Goal: Book appointment/travel/reservation

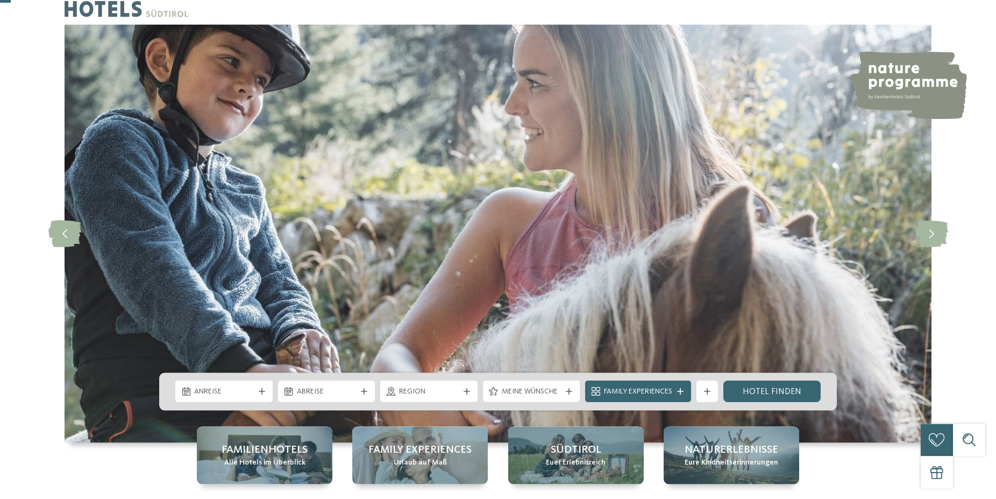
scroll to position [55, 0]
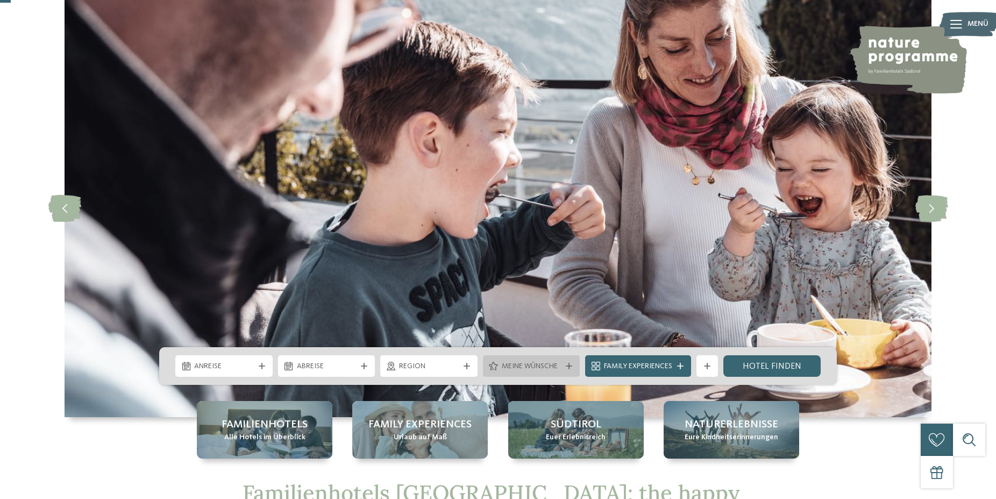
click at [531, 359] on div "Meine Wünsche" at bounding box center [531, 366] width 97 height 22
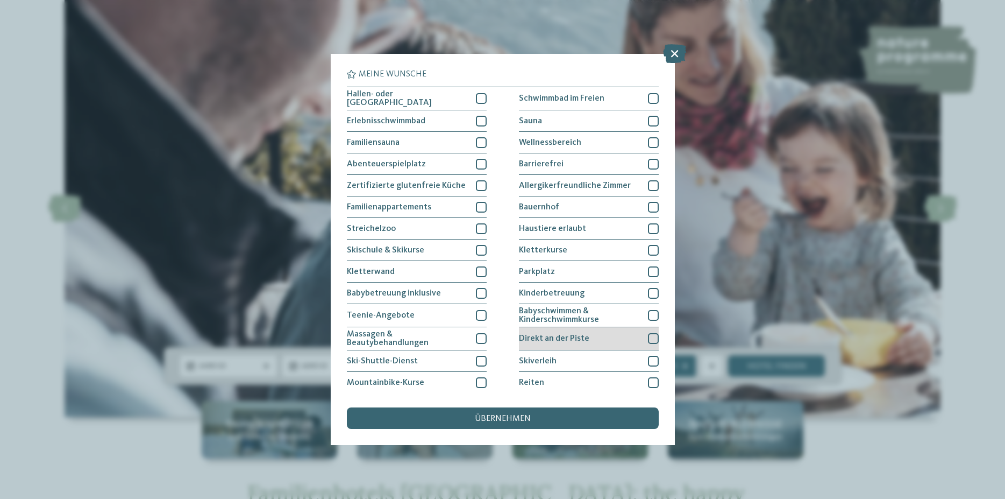
click at [572, 339] on span "Direkt an der Piste" at bounding box center [554, 338] width 70 height 9
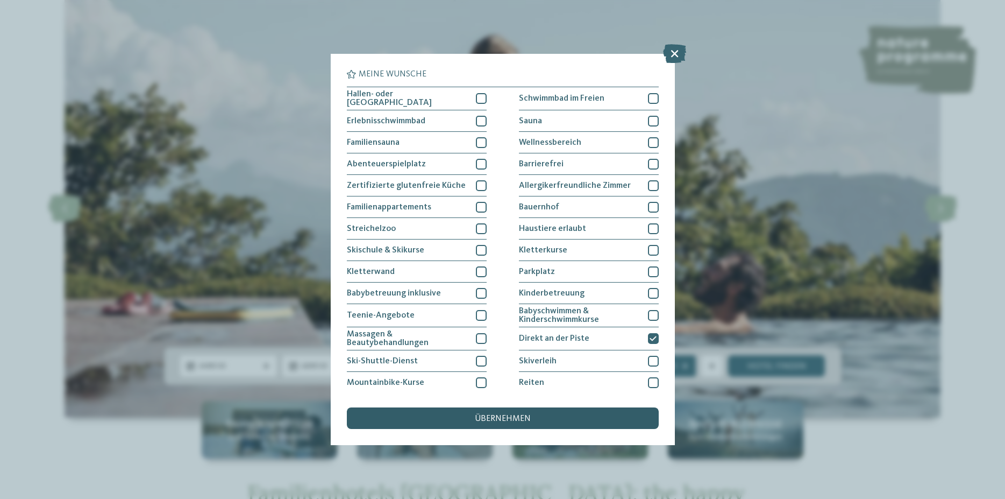
click at [533, 419] on div "übernehmen" at bounding box center [503, 418] width 312 height 22
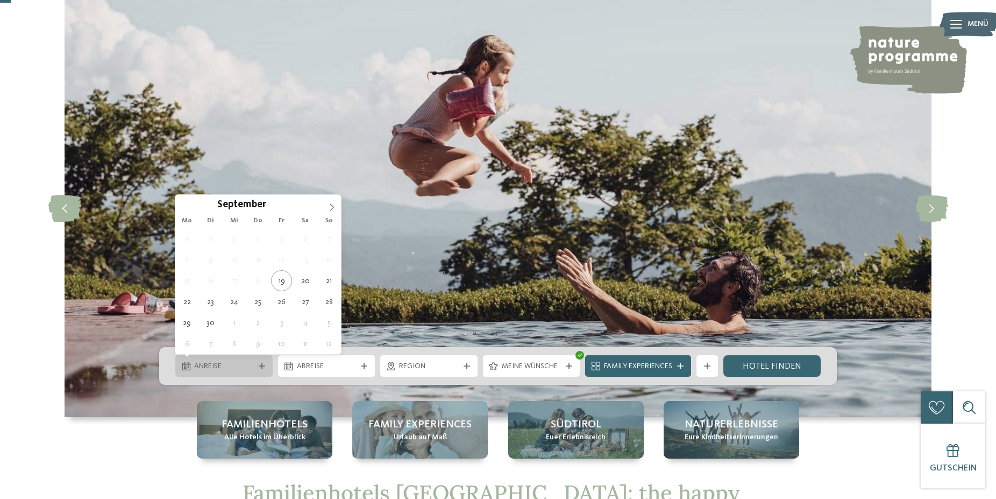
click at [257, 365] on div at bounding box center [262, 365] width 11 height 6
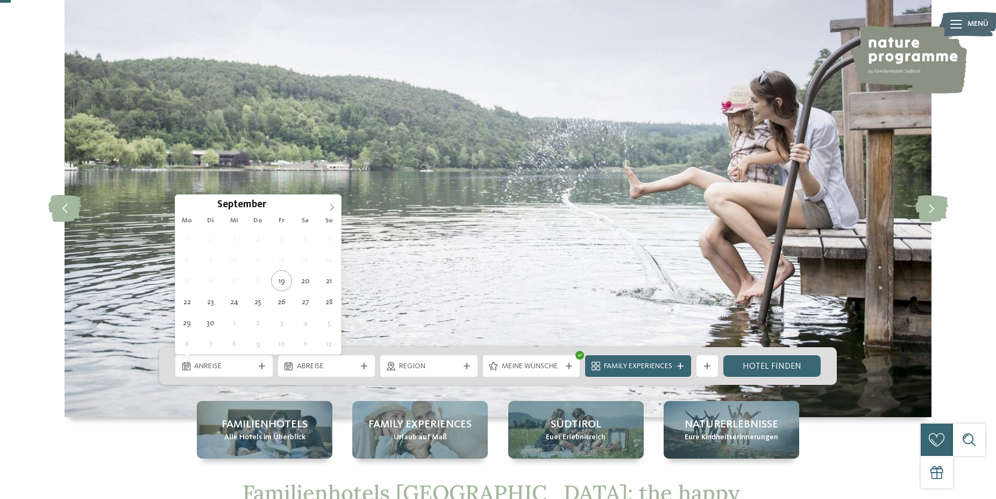
click at [329, 207] on icon at bounding box center [332, 207] width 8 height 8
type input "****"
click at [329, 207] on icon at bounding box center [332, 207] width 8 height 8
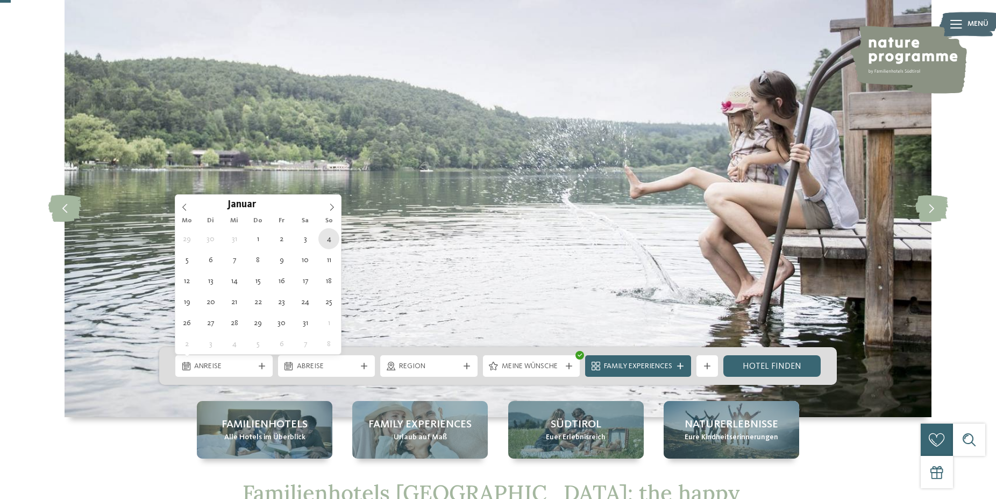
type div "04.01.2026"
type input "****"
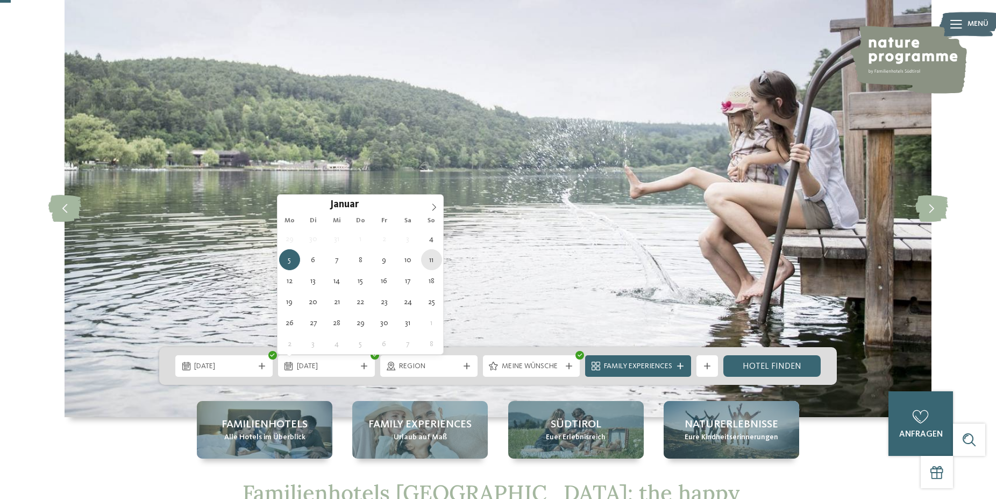
type div "11.01.2026"
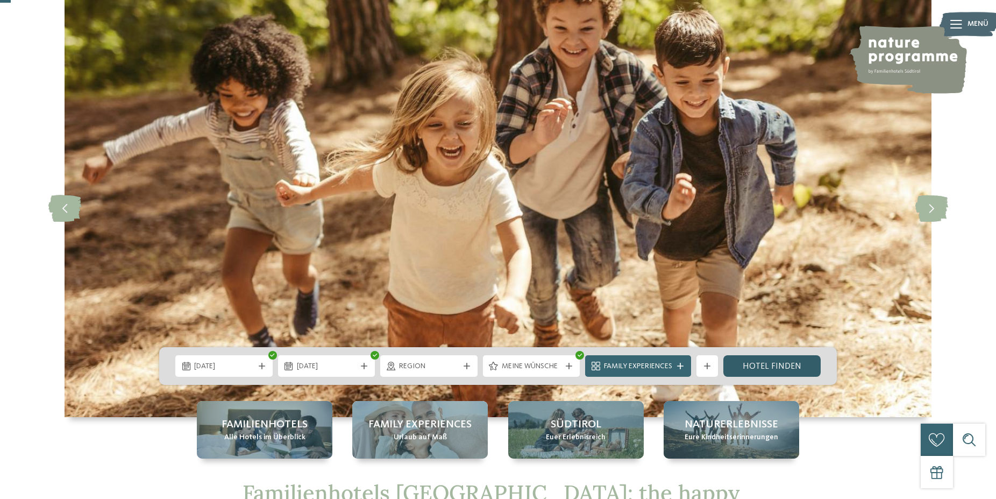
click at [759, 367] on link "Hotel finden" at bounding box center [771, 366] width 97 height 22
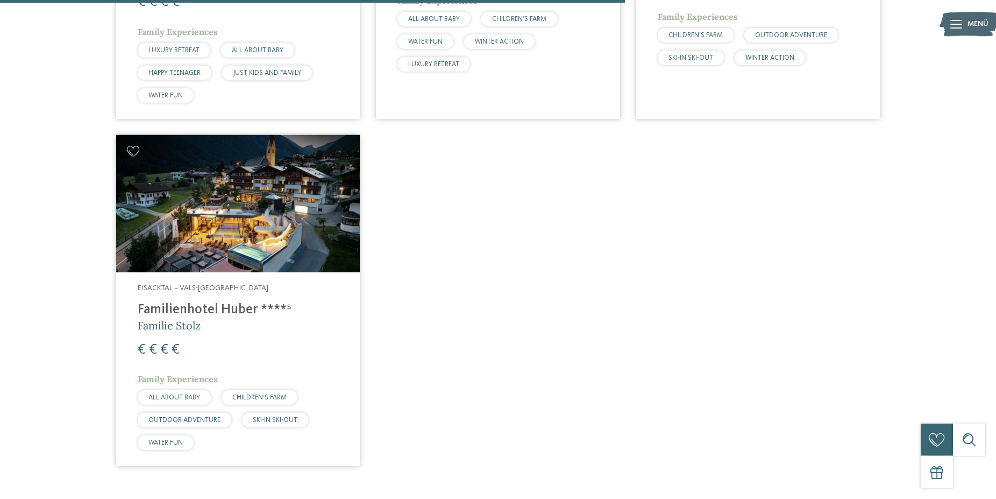
scroll to position [1011, 0]
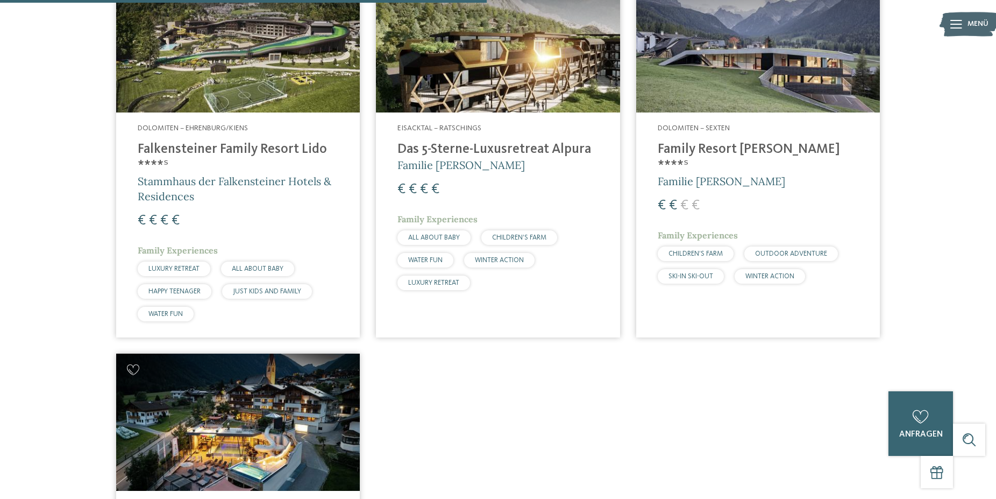
scroll to position [737, 0]
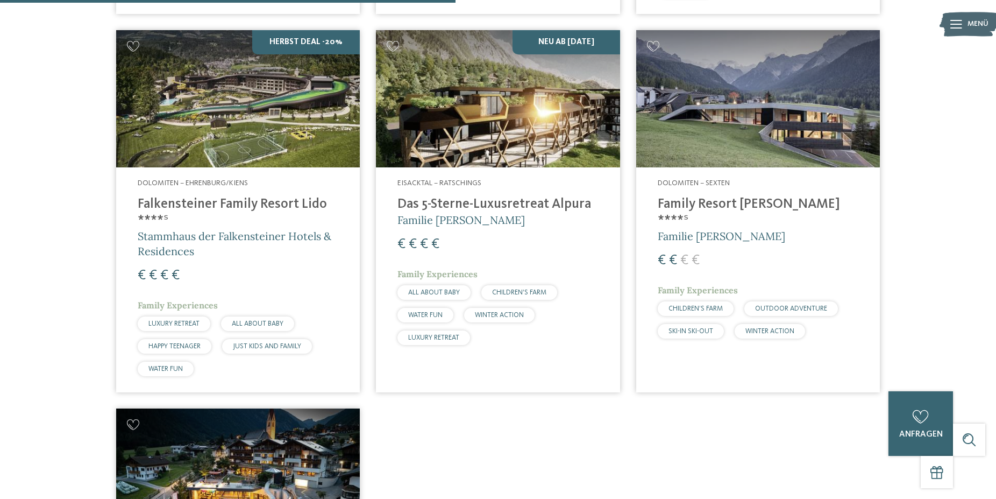
click at [764, 135] on img at bounding box center [758, 98] width 244 height 137
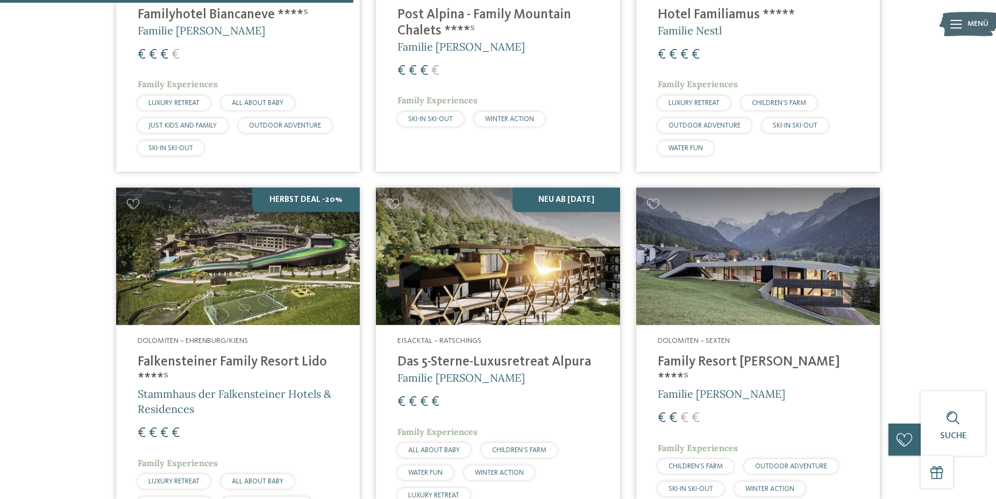
scroll to position [572, 0]
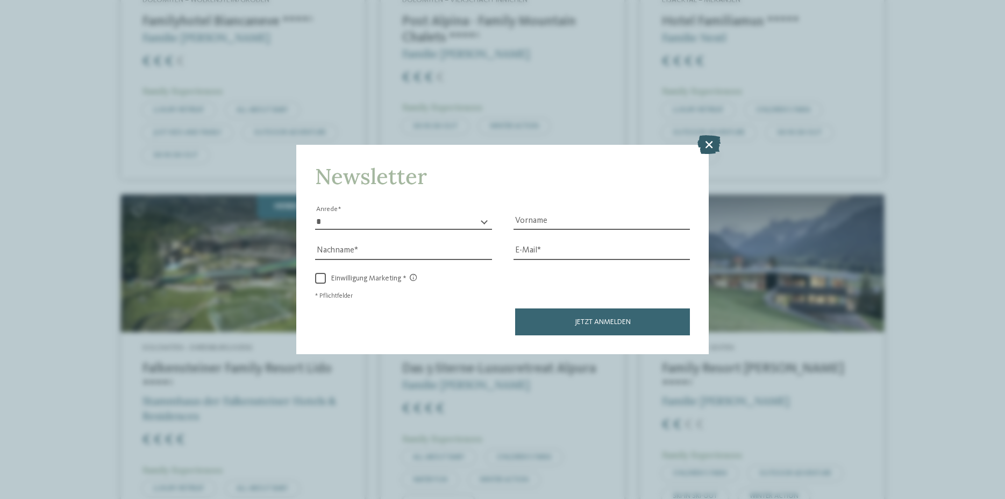
click at [705, 143] on icon at bounding box center [709, 144] width 23 height 19
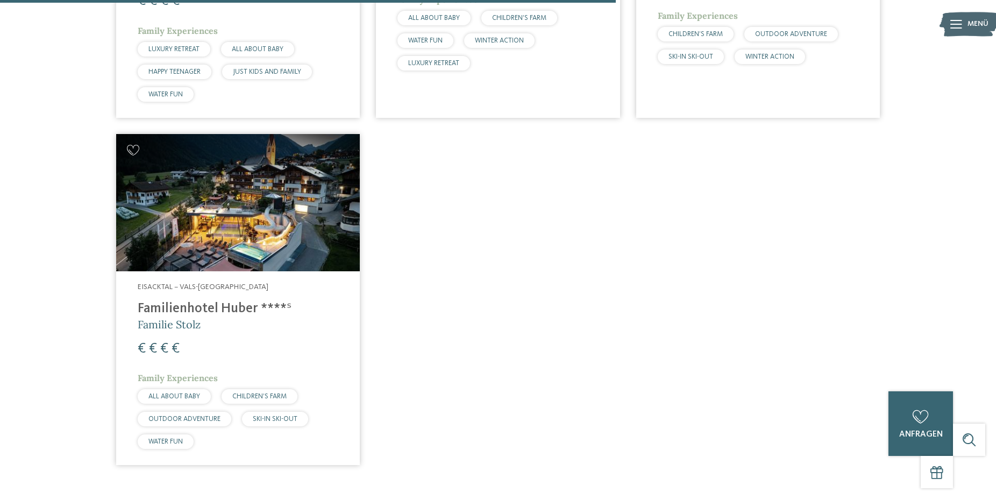
scroll to position [737, 0]
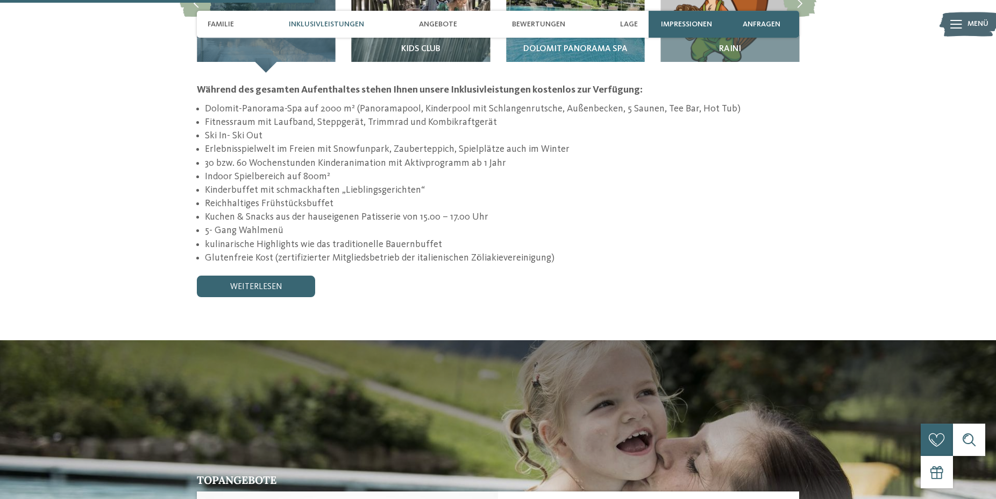
scroll to position [1207, 0]
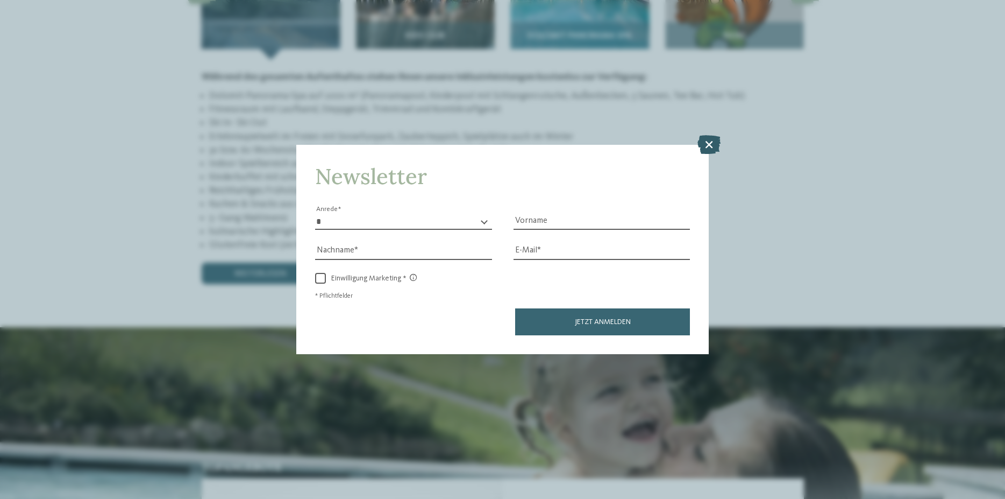
click at [711, 146] on icon at bounding box center [709, 144] width 23 height 19
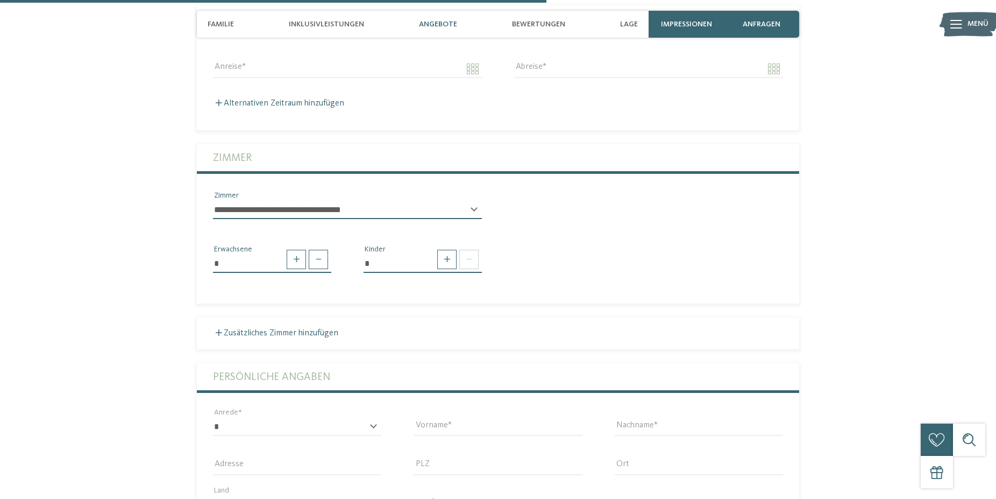
scroll to position [1701, 0]
